Goal: Information Seeking & Learning: Learn about a topic

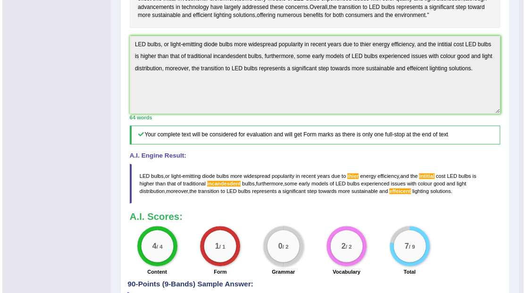
scroll to position [279, 0]
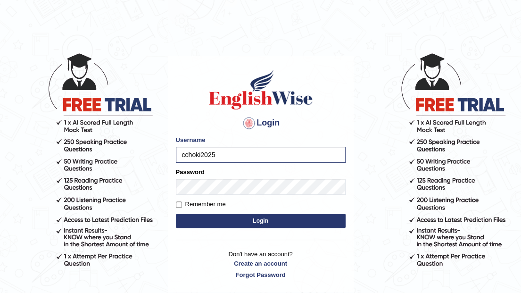
click at [185, 155] on input "cchoki2025" at bounding box center [261, 155] width 170 height 16
type input "Choki2025"
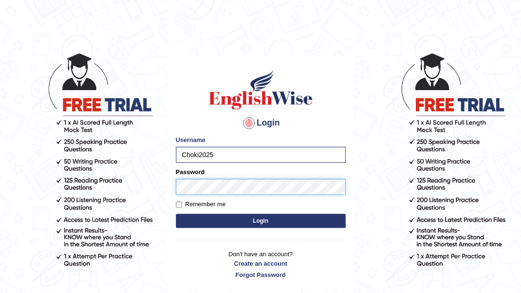
click at [176, 214] on button "Login" at bounding box center [261, 221] width 170 height 14
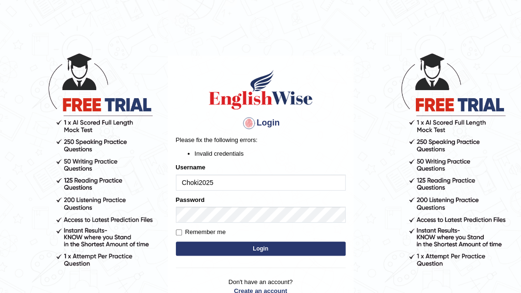
click at [222, 182] on input "Choki2025" at bounding box center [261, 182] width 170 height 16
click at [259, 247] on button "Login" at bounding box center [261, 248] width 170 height 14
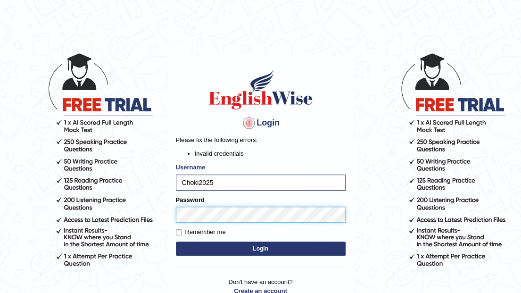
click at [170, 211] on div "Login Please fix the following errors: Invalid credentials Username Choki2025 P…" at bounding box center [261, 188] width 186 height 264
click at [176, 241] on button "Login" at bounding box center [261, 248] width 170 height 14
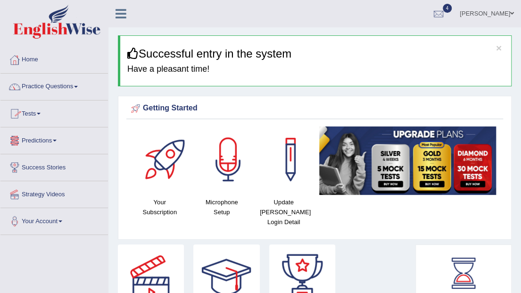
click at [75, 88] on link "Practice Questions" at bounding box center [54, 86] width 108 height 24
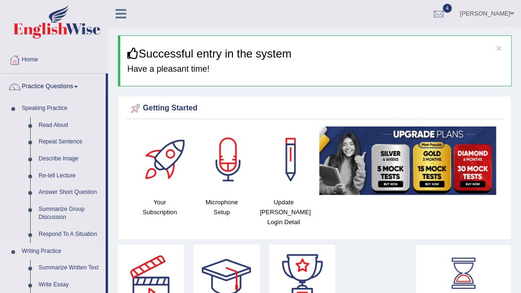
scroll to position [125, 0]
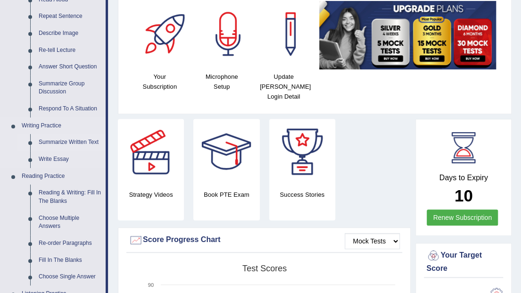
click at [69, 145] on link "Summarize Written Text" at bounding box center [69, 142] width 71 height 17
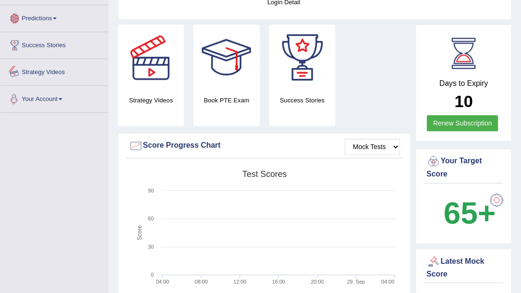
scroll to position [629, 0]
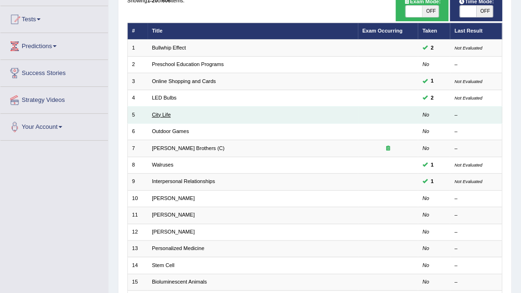
click at [162, 113] on link "City Life" at bounding box center [161, 115] width 19 height 6
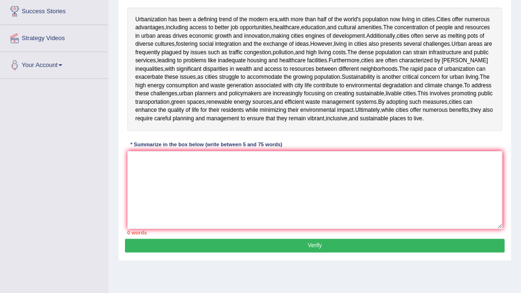
scroll to position [139, 0]
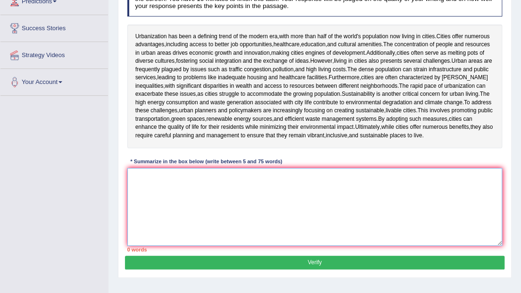
click at [233, 194] on textarea at bounding box center [314, 207] width 375 height 78
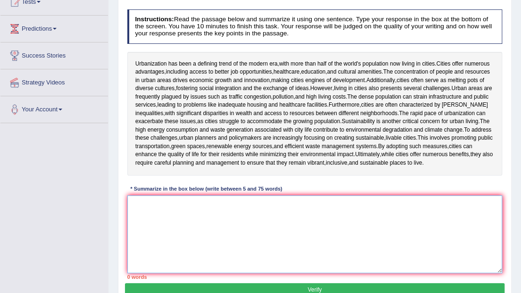
scroll to position [108, 0]
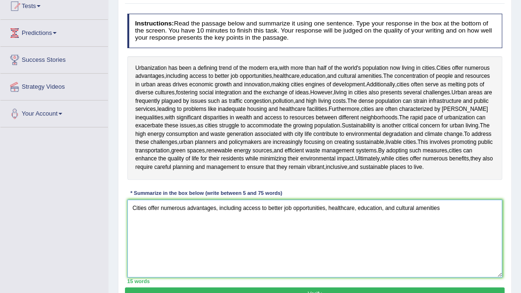
drag, startPoint x: 329, startPoint y: 216, endPoint x: 467, endPoint y: 221, distance: 138.2
click at [467, 221] on textarea "Cities offer numerous advantages, including access to better job opportunities,…" at bounding box center [314, 238] width 375 height 78
drag, startPoint x: 130, startPoint y: 227, endPoint x: 331, endPoint y: 227, distance: 200.4
click at [331, 227] on textarea "Cities offer numerous advantages, including access to better job opportunities,…" at bounding box center [314, 238] width 375 height 78
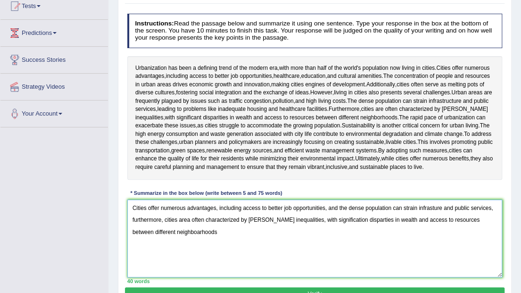
click at [151, 239] on textarea "Cities offer numerous advantages, including access to better job opportunities,…" at bounding box center [314, 238] width 375 height 78
click at [178, 242] on textarea "Cities offer numerous advantages, including access to better job opportunities,…" at bounding box center [314, 238] width 375 height 78
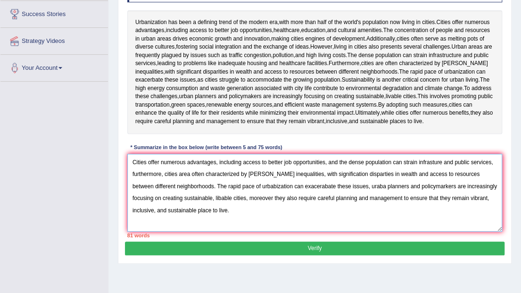
scroll to position [171, 0]
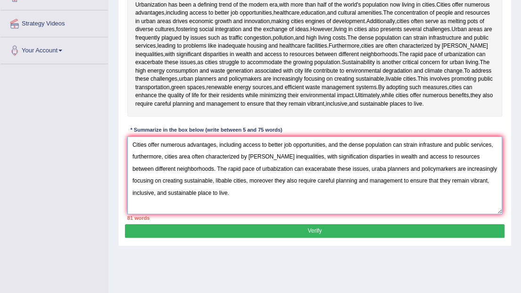
drag, startPoint x: 173, startPoint y: 176, endPoint x: 217, endPoint y: 188, distance: 45.4
click at [217, 188] on textarea "Cities offer numerous advantages, including access to better job opportunities,…" at bounding box center [314, 175] width 375 height 78
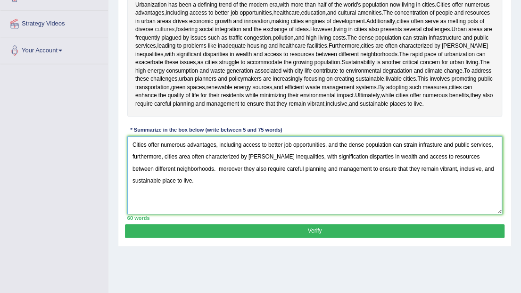
paste textarea "LED bulbs, or light-emitting diode bulbs more widespread popularity in recent y…"
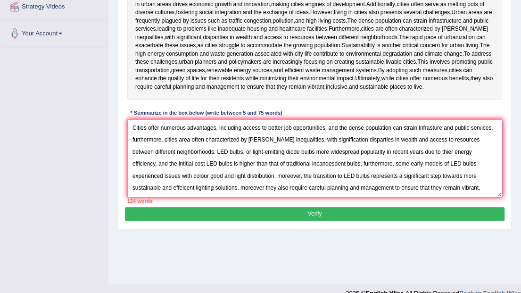
scroll to position [202, 0]
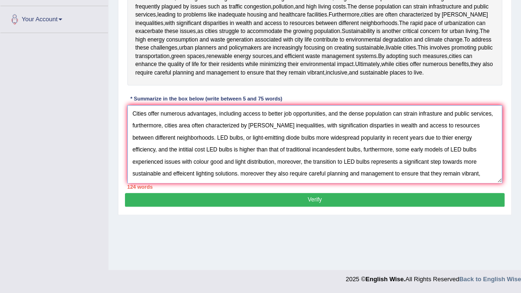
click at [209, 153] on textarea "Cities offer numerous advantages, including access to better job opportunities,…" at bounding box center [314, 144] width 375 height 78
type textarea "Cities offer numerous advantages, including access to better job opportunities,…"
click at [328, 207] on button "Verify" at bounding box center [314, 200] width 379 height 14
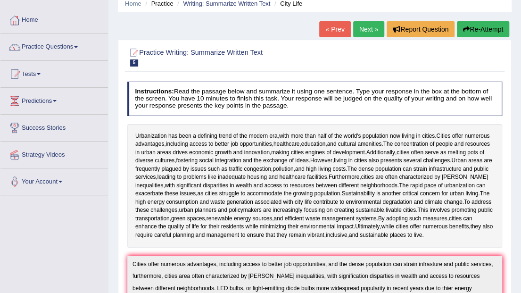
scroll to position [0, 0]
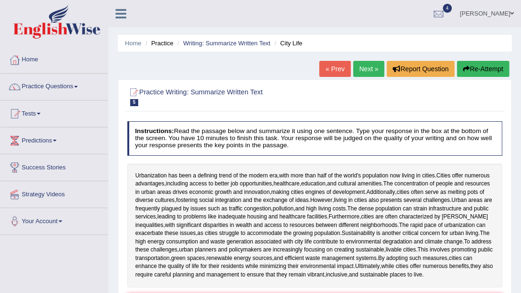
click at [364, 74] on link "Next »" at bounding box center [368, 69] width 31 height 16
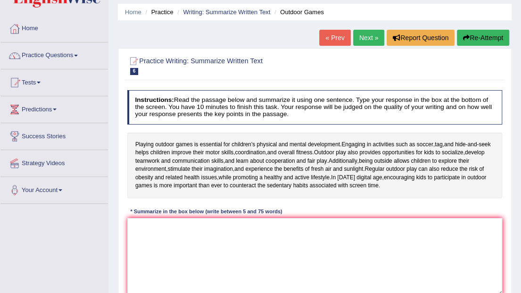
scroll to position [63, 0]
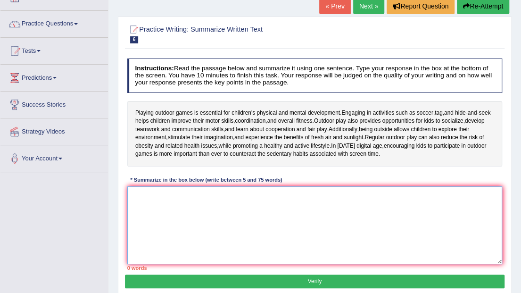
click at [205, 227] on textarea at bounding box center [314, 225] width 375 height 78
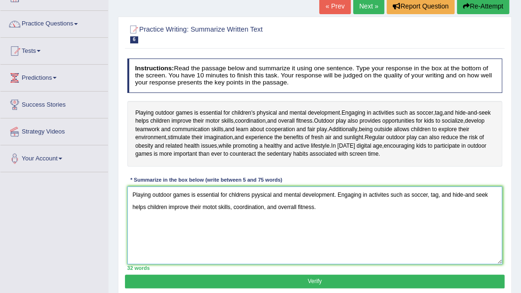
drag, startPoint x: 268, startPoint y: 205, endPoint x: 331, endPoint y: 205, distance: 63.2
click at [331, 205] on textarea "Playing outdoor games is essential for chldrens pyysical and mental development…" at bounding box center [314, 225] width 375 height 78
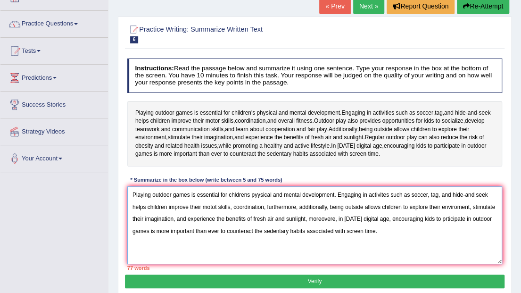
drag, startPoint x: 209, startPoint y: 231, endPoint x: 336, endPoint y: 234, distance: 126.4
click at [336, 234] on textarea "Playing outdoor games is essential for chldrens pyysical and mental development…" at bounding box center [314, 225] width 375 height 78
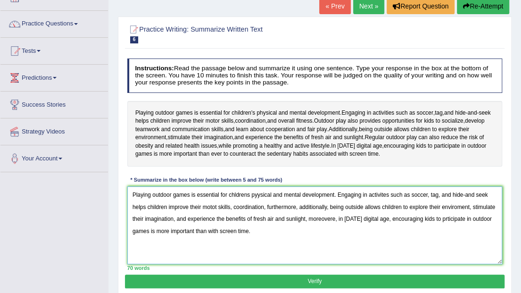
drag, startPoint x: 225, startPoint y: 218, endPoint x: 244, endPoint y: 218, distance: 18.9
click at [244, 218] on textarea "Playing outdoor games is essential for chldrens pyysical and mental development…" at bounding box center [314, 225] width 375 height 78
click at [236, 195] on textarea "Playing outdoor games is essential for chldrens pyysical and mental development…" at bounding box center [314, 225] width 375 height 78
drag, startPoint x: 133, startPoint y: 206, endPoint x: 145, endPoint y: 207, distance: 11.9
click at [145, 207] on textarea "Playing outdoor games is essential for childrens pyysical and mental developmen…" at bounding box center [314, 225] width 375 height 78
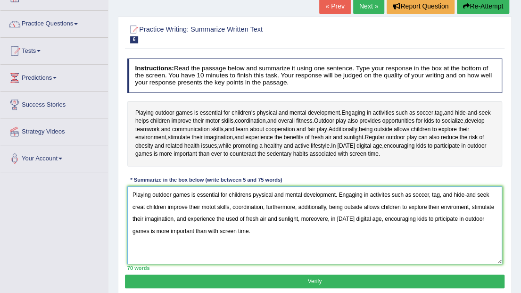
drag, startPoint x: 429, startPoint y: 218, endPoint x: 453, endPoint y: 219, distance: 23.6
click at [453, 219] on textarea "Playing outdoor games is essential for childrens pyysical and mental developmen…" at bounding box center [314, 225] width 375 height 78
type textarea "Playing outdoor games is essential for childrens pyysical and mental developmen…"
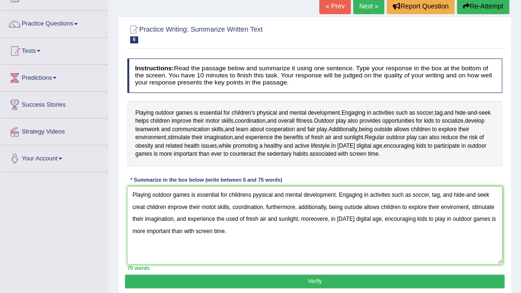
click at [369, 274] on button "Verify" at bounding box center [314, 281] width 379 height 14
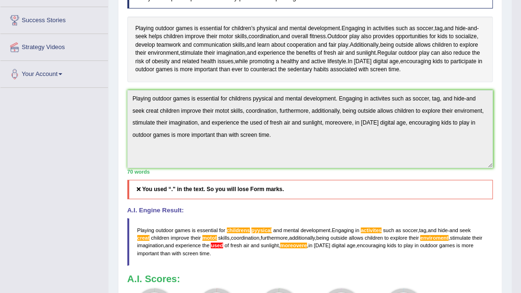
scroll to position [53, 0]
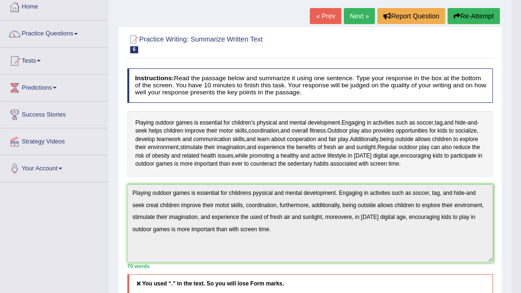
click at [469, 18] on button "Re-Attempt" at bounding box center [474, 16] width 52 height 16
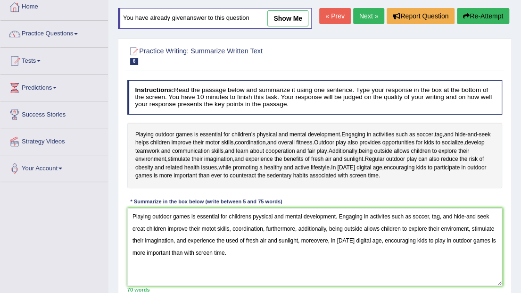
click at [259, 216] on textarea "Playing outdoor games is essential for childrens pyysical and mental developmen…" at bounding box center [314, 247] width 375 height 78
drag, startPoint x: 429, startPoint y: 241, endPoint x: 440, endPoint y: 241, distance: 10.9
click at [440, 241] on textarea "Playing outdoor games is essential for childrens pysical and mental development…" at bounding box center [314, 247] width 375 height 78
click at [131, 217] on textarea "Playing outdoor games is essential for childrens pysical and mental development…" at bounding box center [314, 247] width 375 height 78
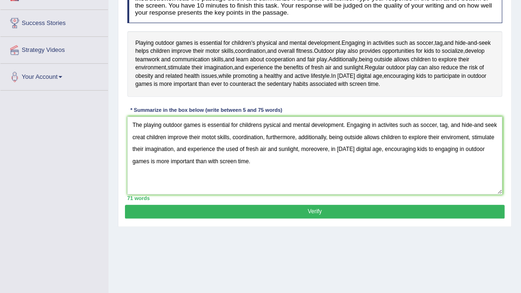
scroll to position [147, 0]
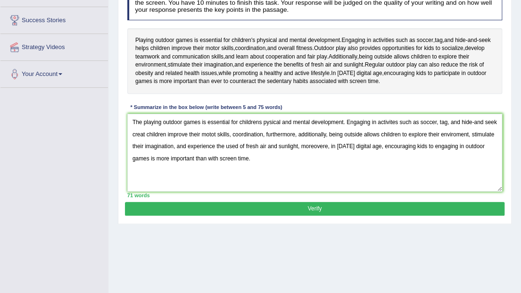
type textarea "The playing outdoor games is essential for childrens pysical and mental develop…"
click at [287, 203] on button "Verify" at bounding box center [314, 209] width 379 height 14
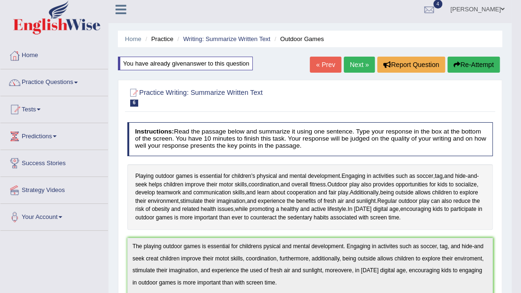
scroll to position [0, 0]
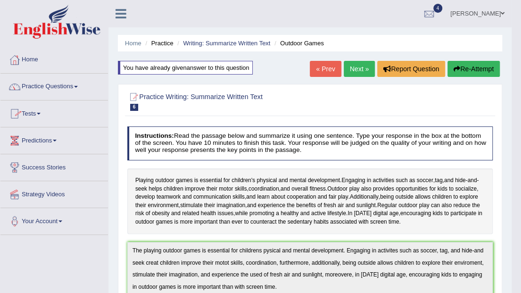
click at [497, 12] on link "Choki Choki" at bounding box center [477, 12] width 68 height 25
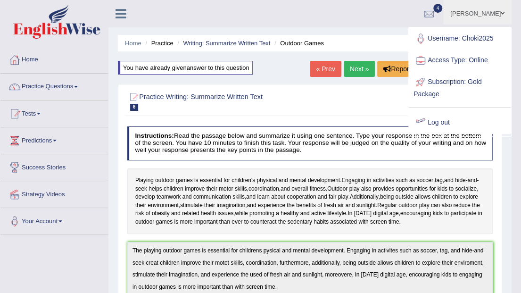
click at [440, 120] on link "Log out" at bounding box center [460, 123] width 102 height 22
